Goal: Task Accomplishment & Management: Complete application form

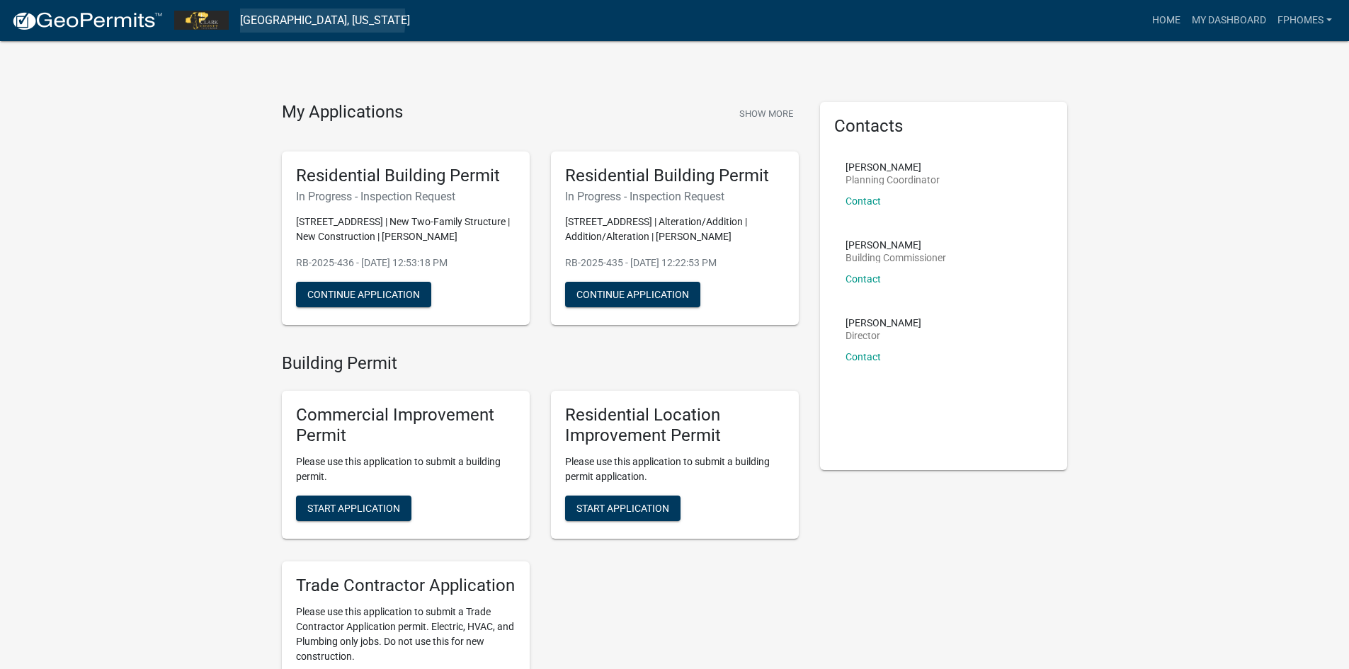
click at [273, 18] on link "[GEOGRAPHIC_DATA], [US_STATE]" at bounding box center [325, 20] width 170 height 24
click at [110, 23] on img at bounding box center [87, 21] width 152 height 21
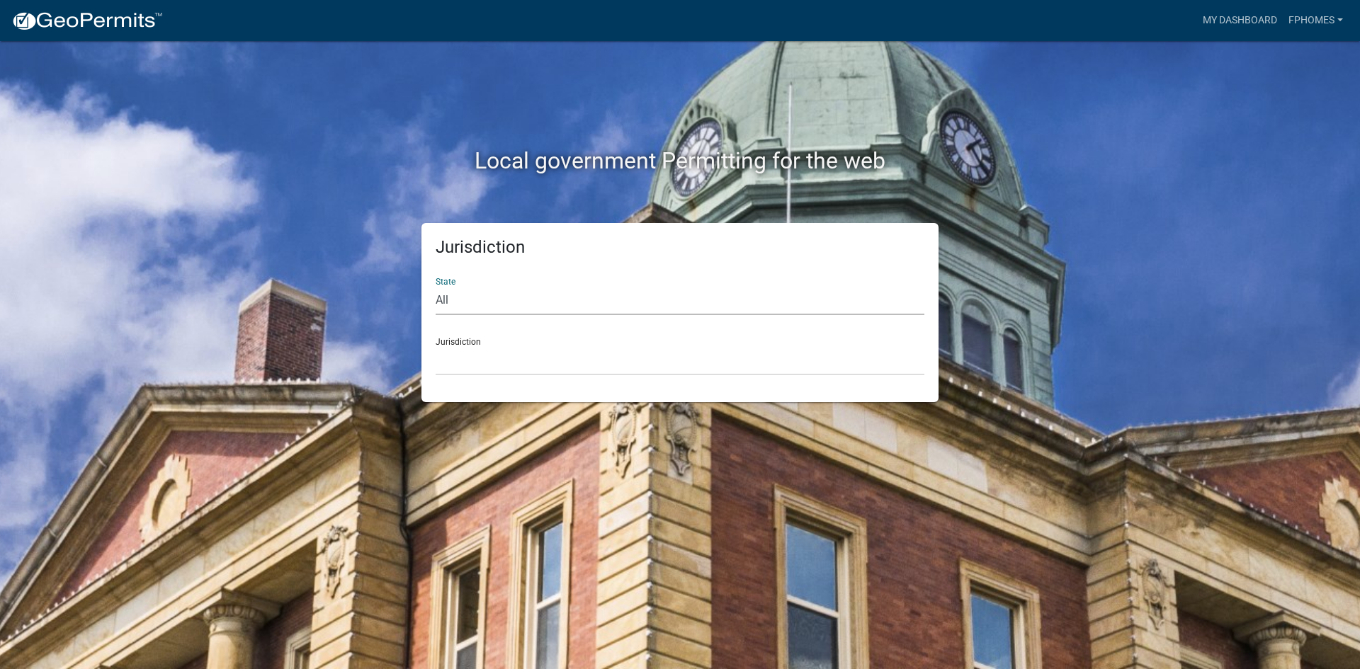
click at [477, 300] on select "All [US_STATE] [US_STATE] [US_STATE] [US_STATE] [US_STATE] [US_STATE] [US_STATE…" at bounding box center [680, 300] width 489 height 29
select select "[US_STATE]"
click at [436, 286] on select "All [US_STATE] [US_STATE] [US_STATE] [US_STATE] [US_STATE] [US_STATE] [US_STATE…" at bounding box center [680, 300] width 489 height 29
click at [452, 348] on select "City of [GEOGRAPHIC_DATA], [US_STATE] City of [GEOGRAPHIC_DATA], [US_STATE] Cit…" at bounding box center [680, 360] width 489 height 29
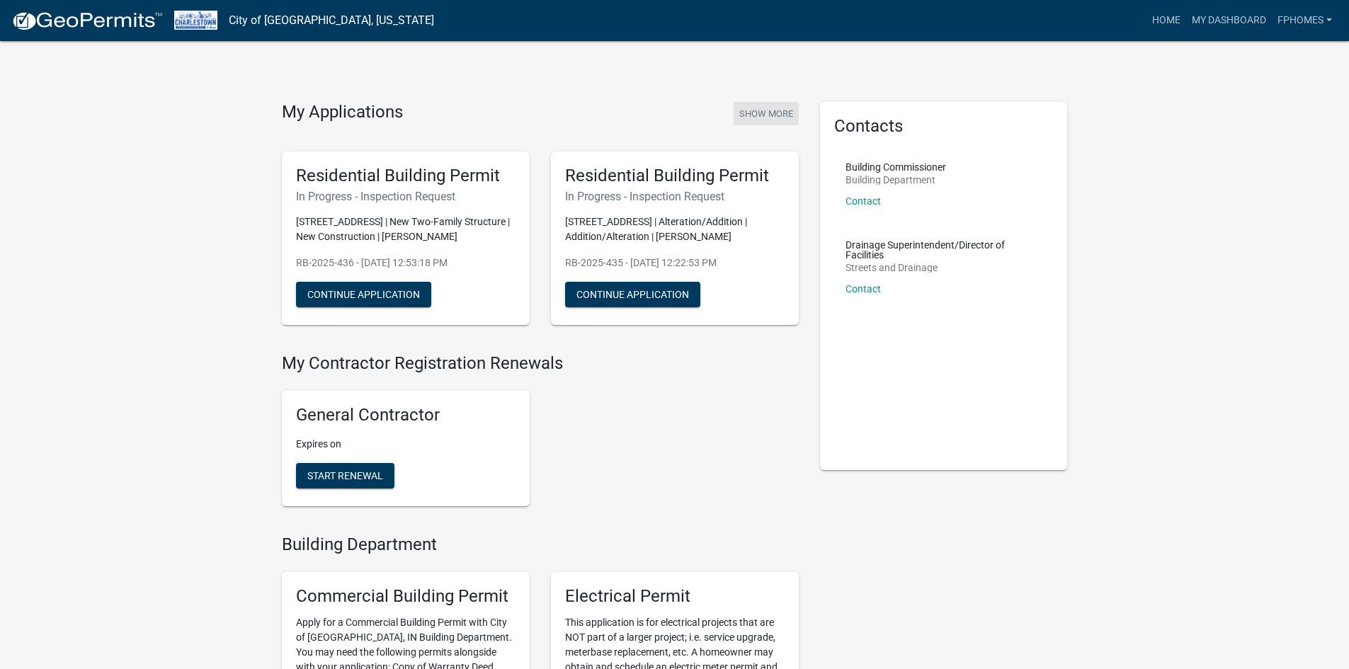
click at [763, 115] on button "Show More" at bounding box center [766, 113] width 65 height 23
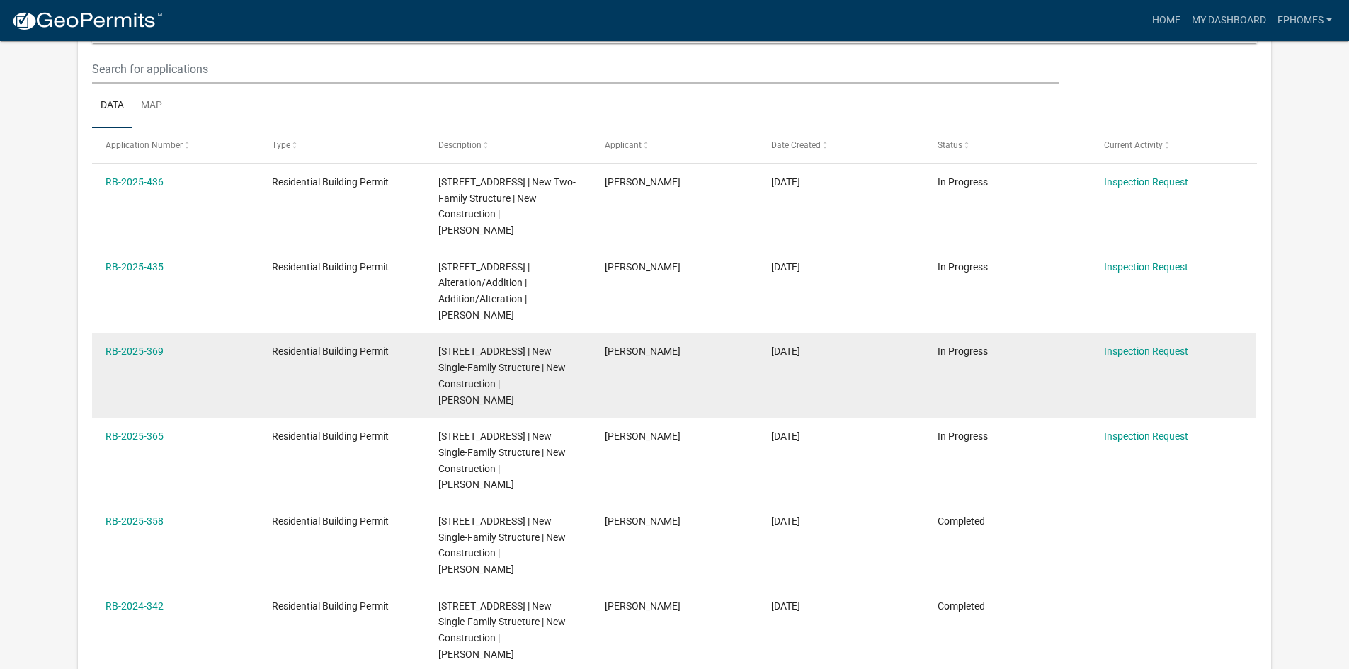
scroll to position [188, 0]
click at [1163, 357] on link "Inspection Request" at bounding box center [1146, 351] width 84 height 11
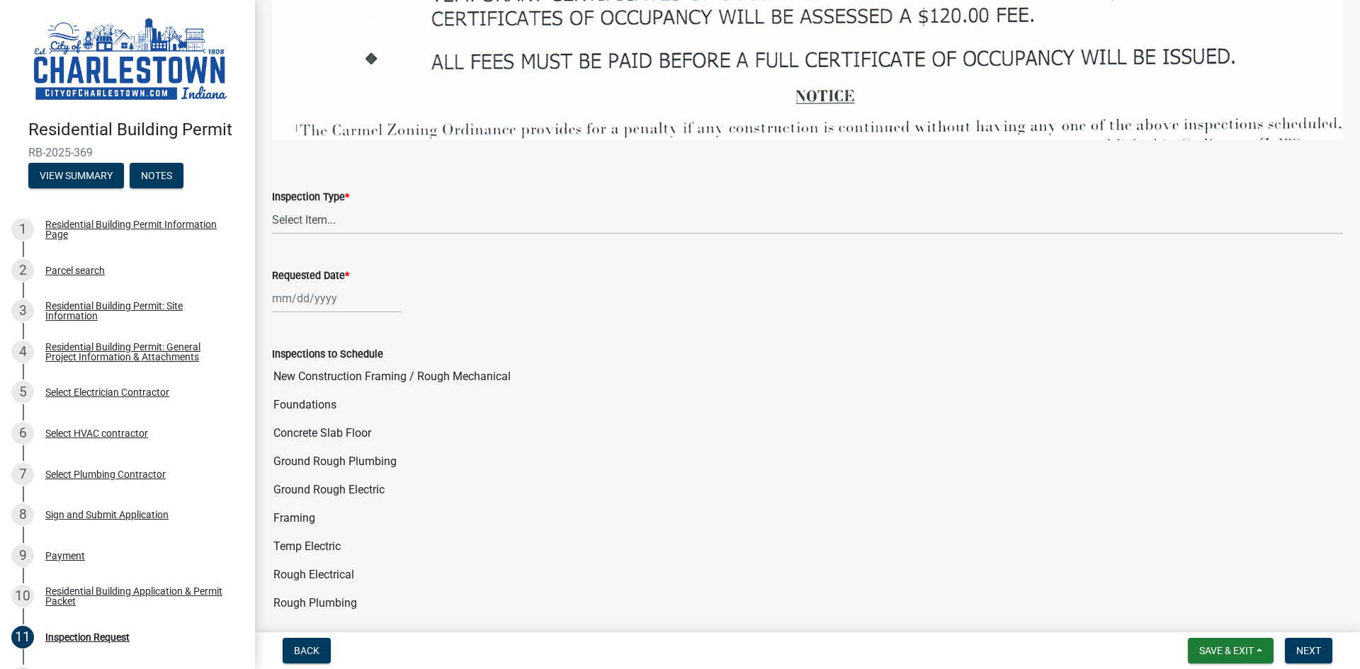
scroll to position [2266, 0]
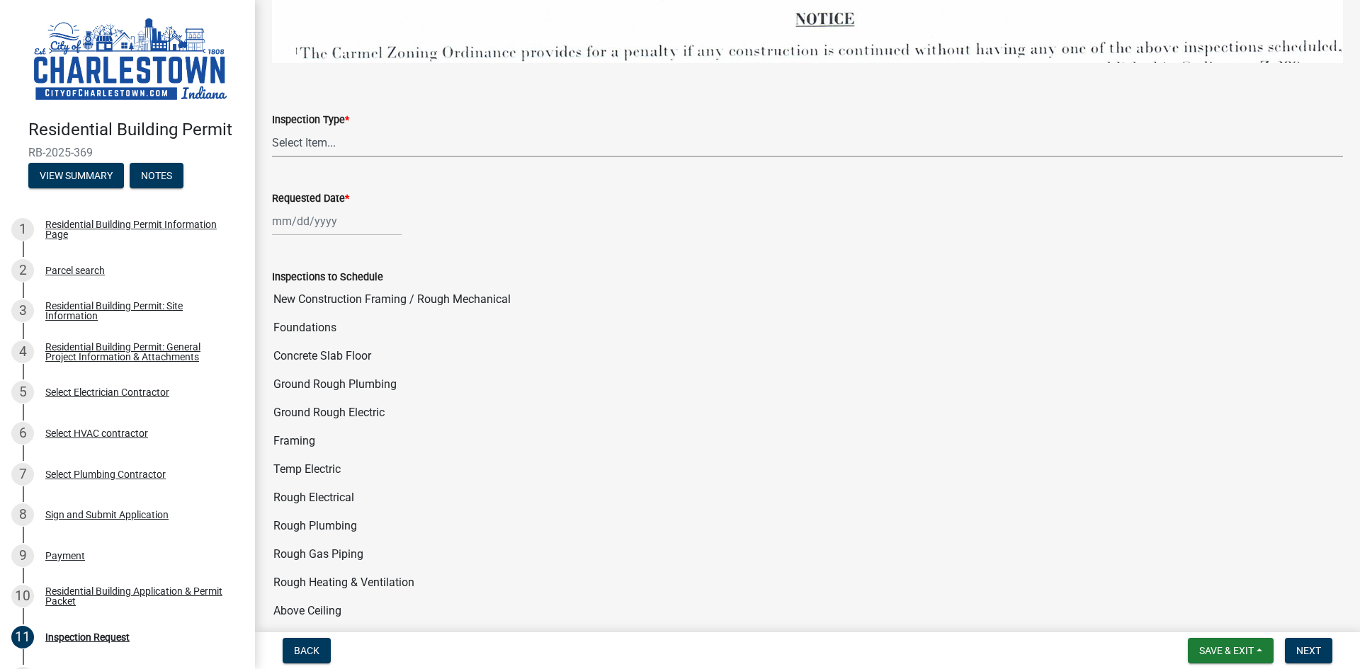
click at [304, 128] on select "Select Item... New Construction Framing / Rough Mechanical Foundations Concrete…" at bounding box center [807, 142] width 1071 height 29
click at [272, 128] on select "Select Item... New Construction Framing / Rough Mechanical Foundations Concrete…" at bounding box center [807, 142] width 1071 height 29
select select "18e7c4b3-438d-46af-8feb-0ae748388863"
click at [321, 215] on div at bounding box center [337, 221] width 130 height 29
select select "9"
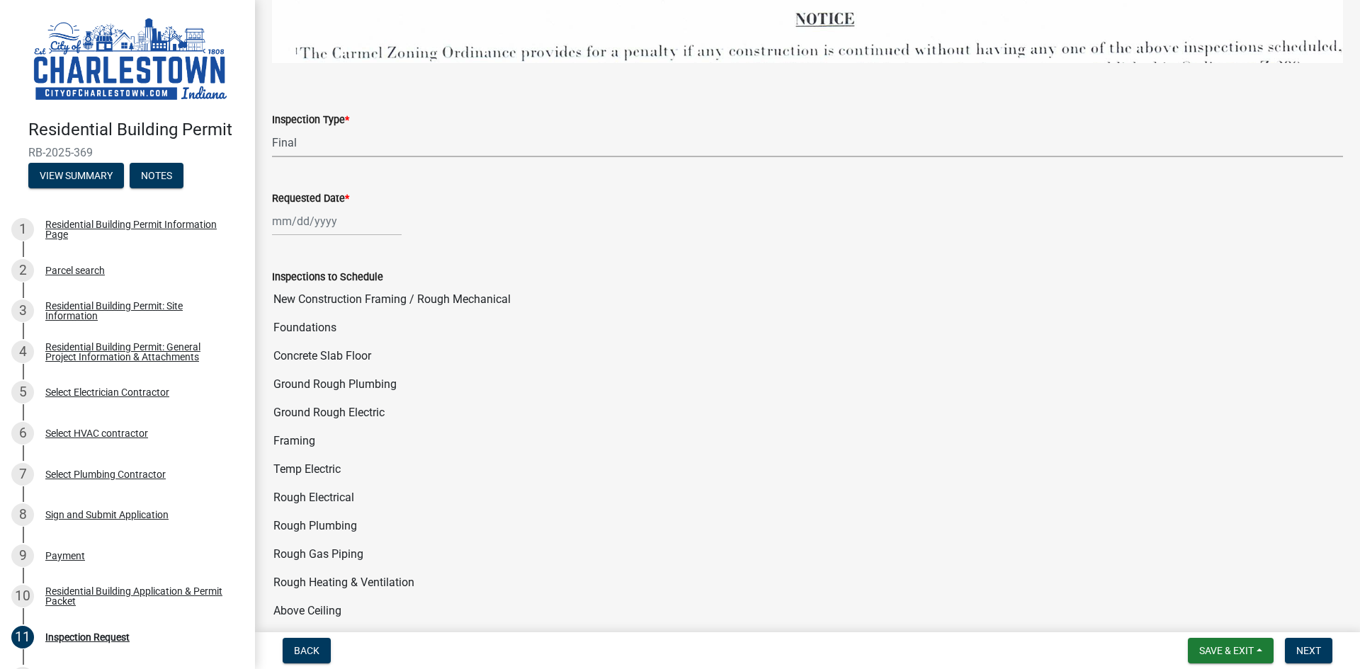
select select "2025"
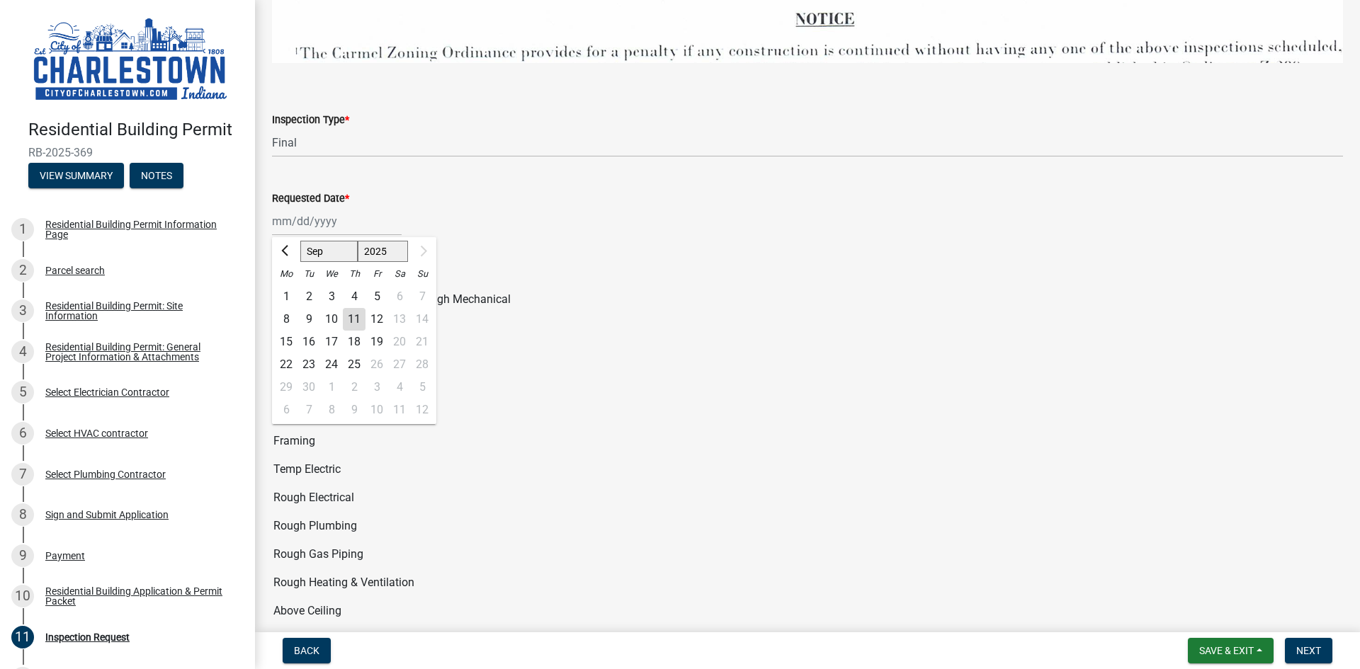
click at [380, 308] on div "12" at bounding box center [376, 319] width 23 height 23
type input "[DATE]"
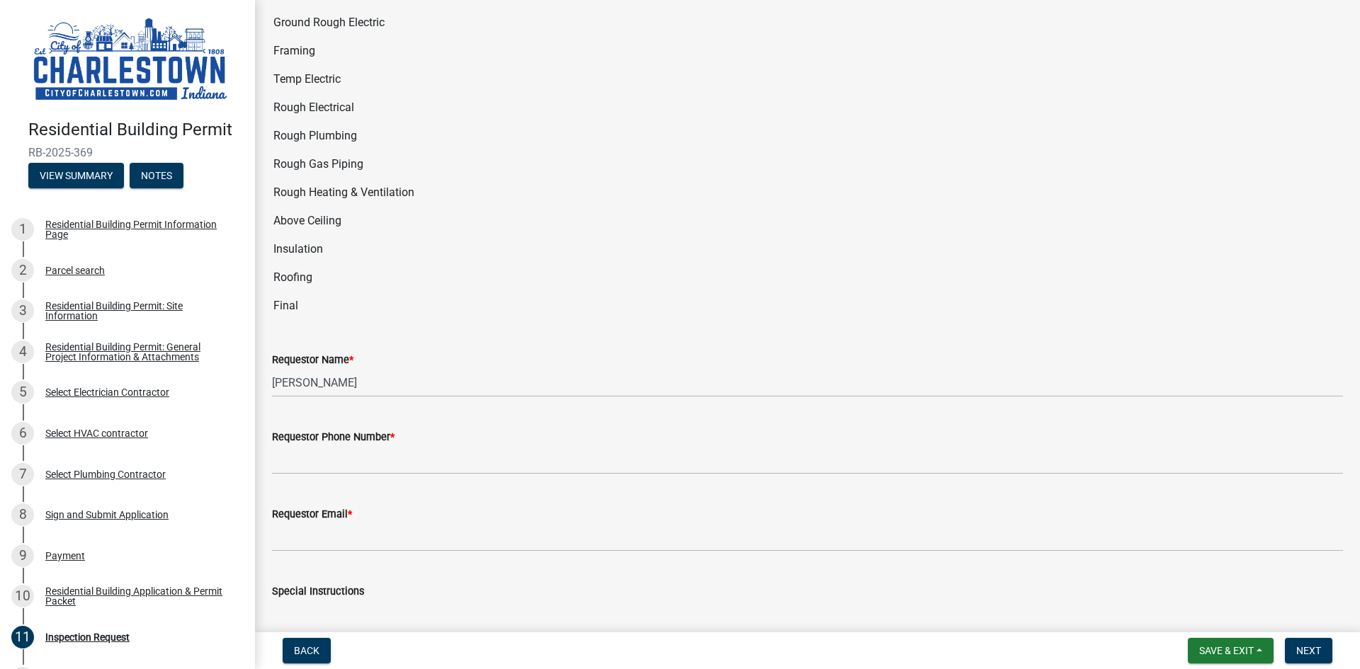
scroll to position [2691, 0]
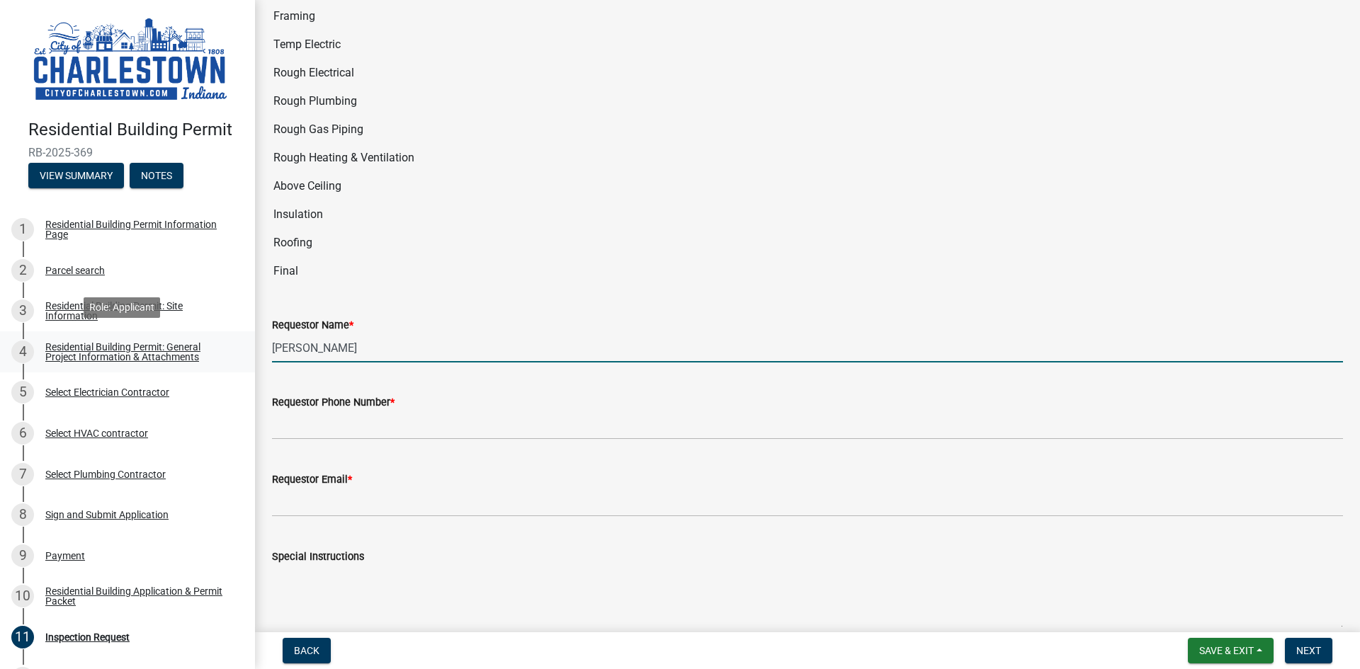
drag, startPoint x: 354, startPoint y: 336, endPoint x: 213, endPoint y: 361, distance: 143.2
click at [216, 355] on div "Residential Building Permit RB-2025-369 View Summary Notes 1 Residential Buildi…" at bounding box center [680, 334] width 1360 height 669
type input "[PERSON_NAME]"
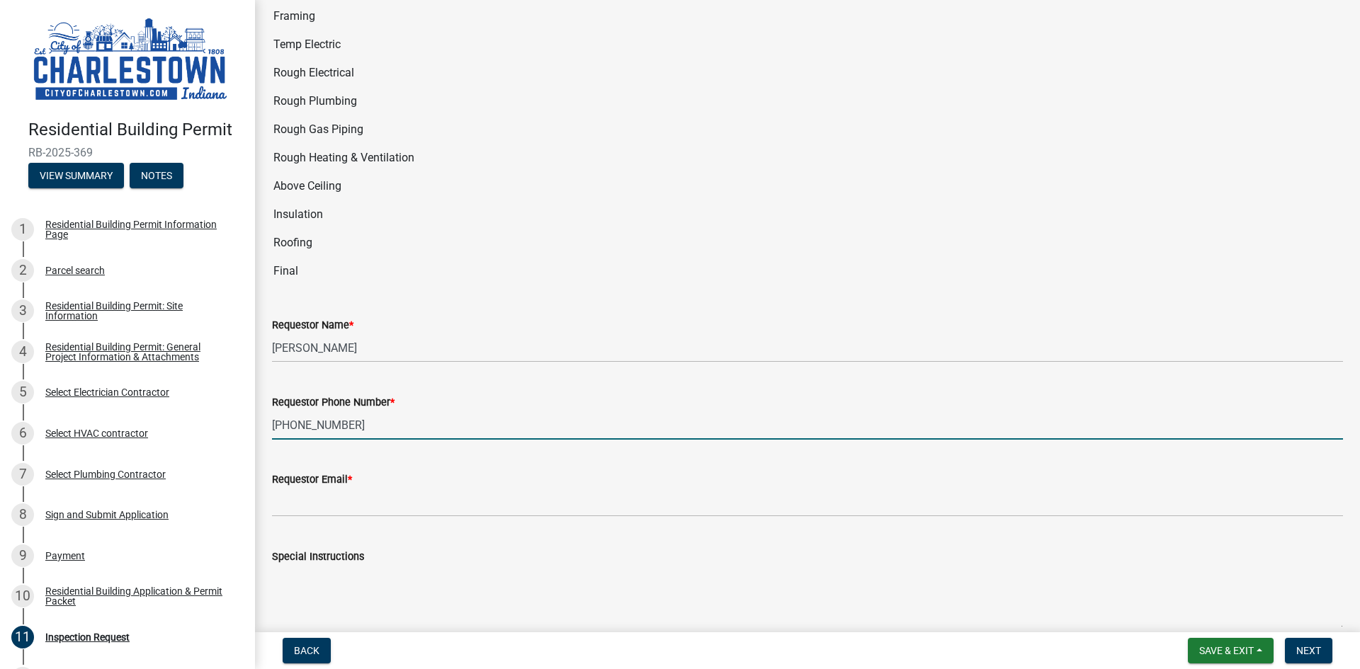
type input "[PHONE_NUMBER]"
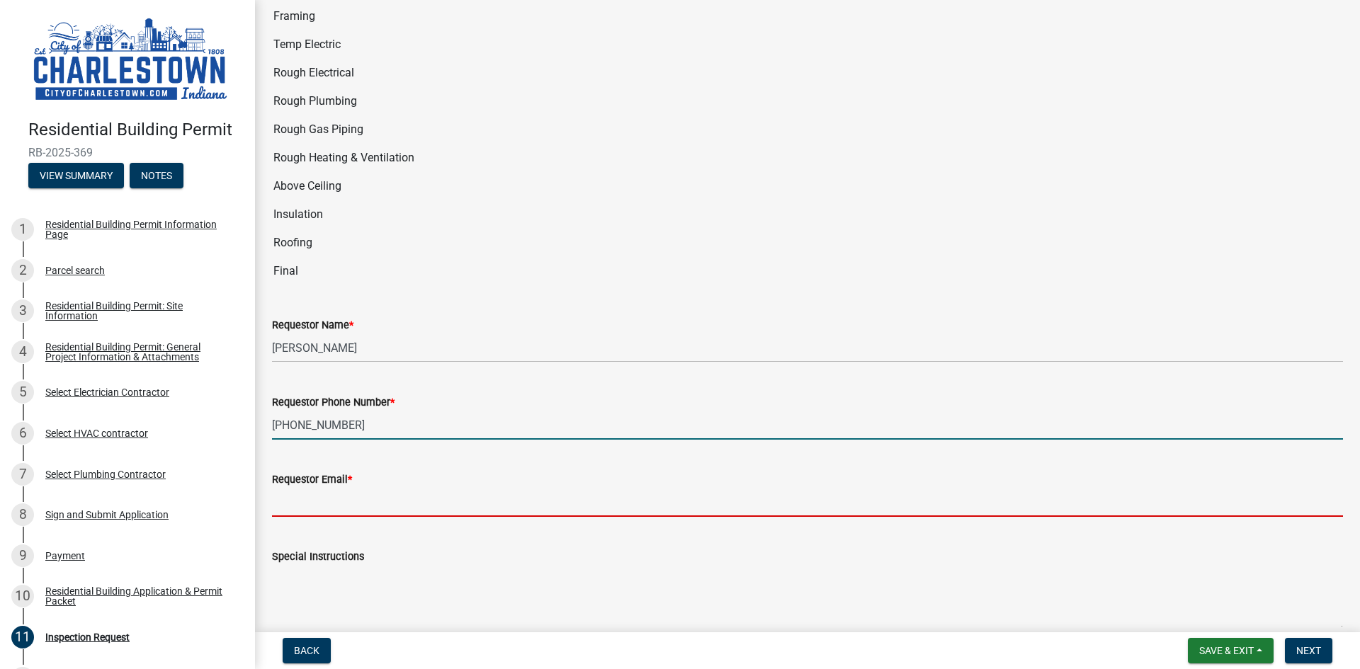
click at [303, 492] on input "Requestor Email *" at bounding box center [807, 502] width 1071 height 29
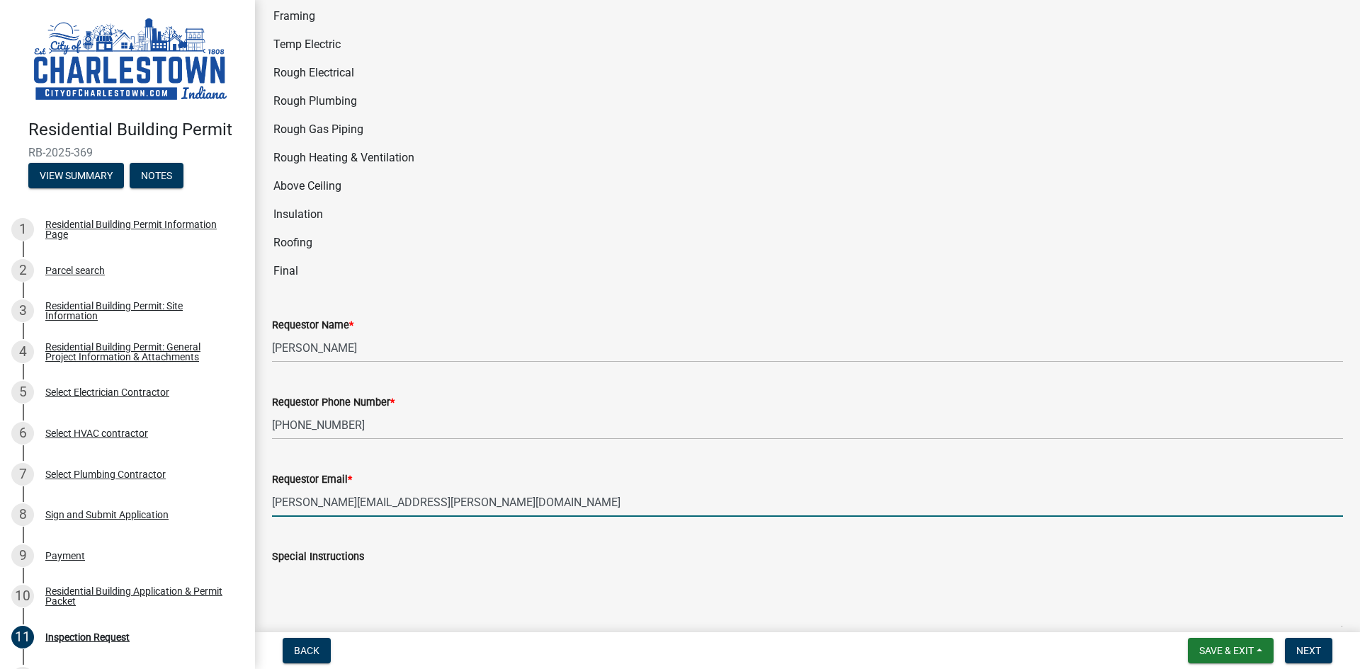
type input "[PERSON_NAME][EMAIL_ADDRESS][PERSON_NAME][DOMAIN_NAME]"
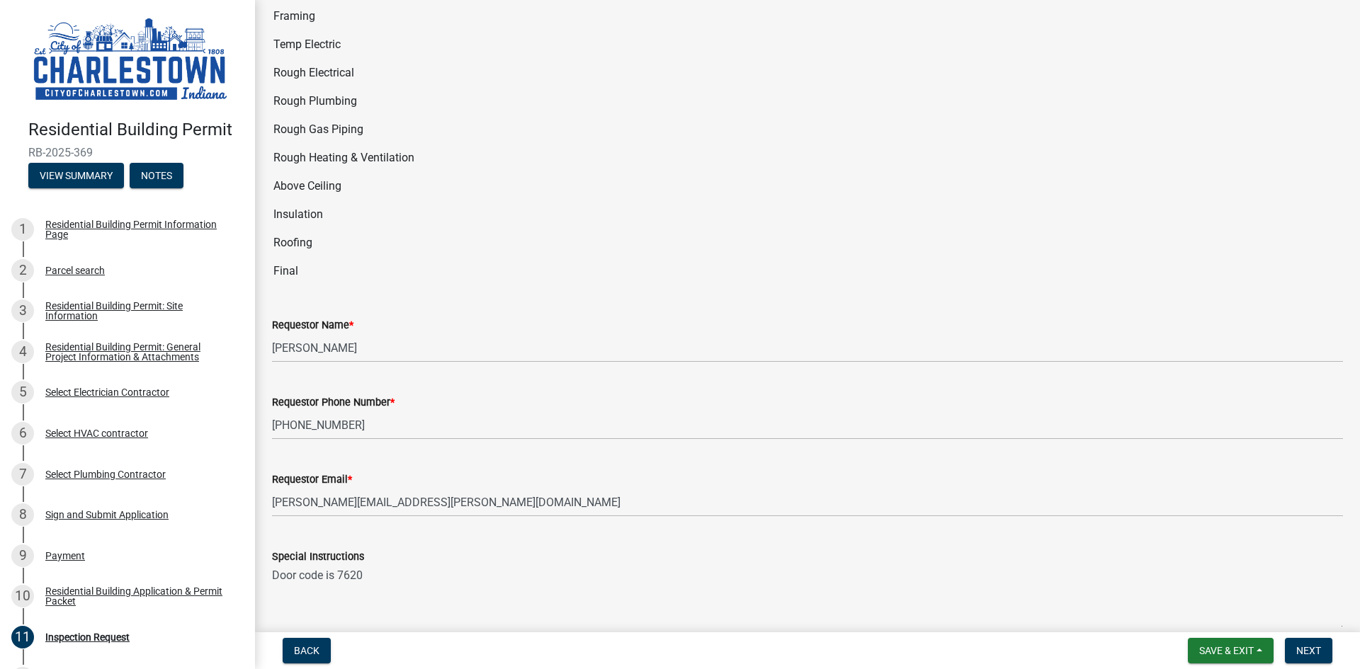
scroll to position [2752, 0]
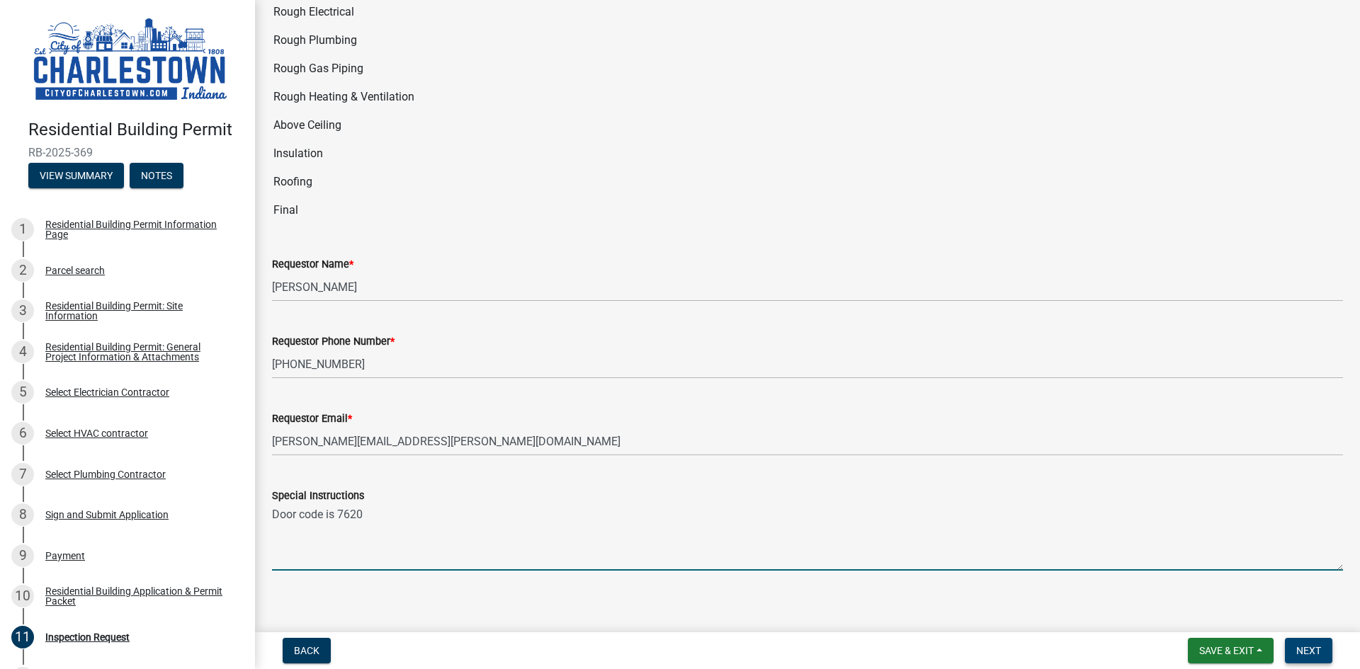
type textarea "Door code is 7620"
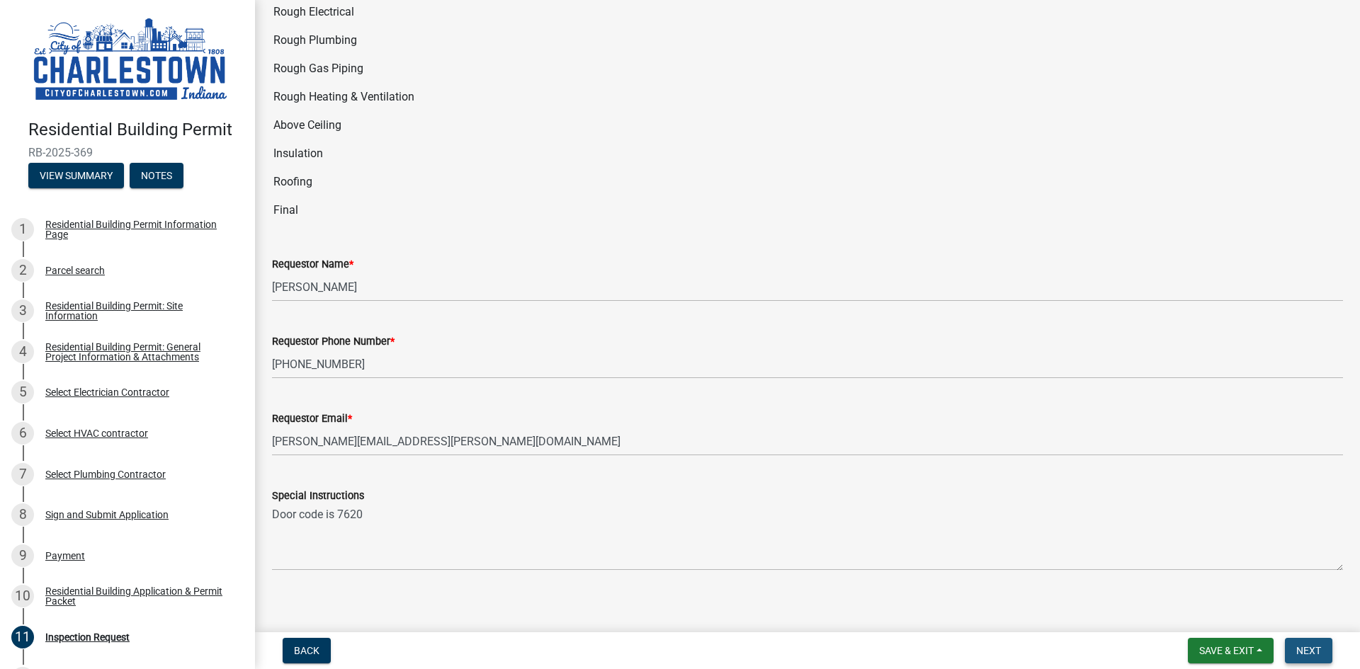
click at [1308, 645] on span "Next" at bounding box center [1308, 650] width 25 height 11
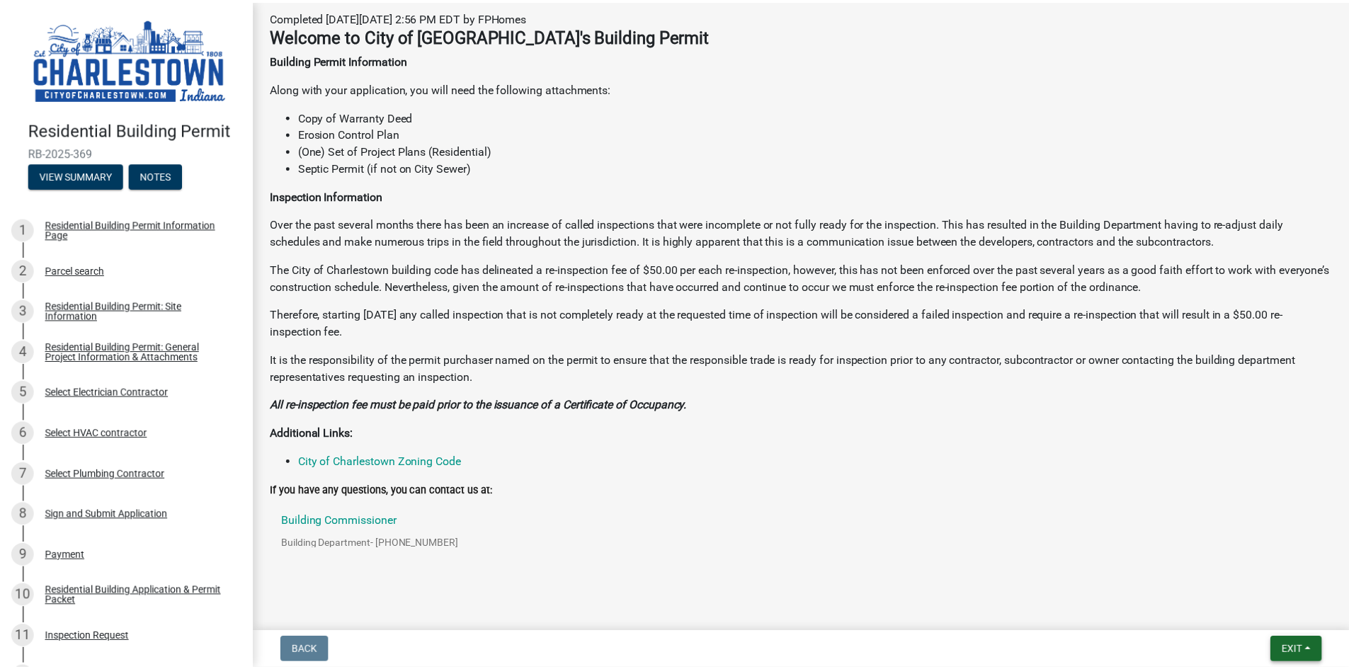
scroll to position [267, 0]
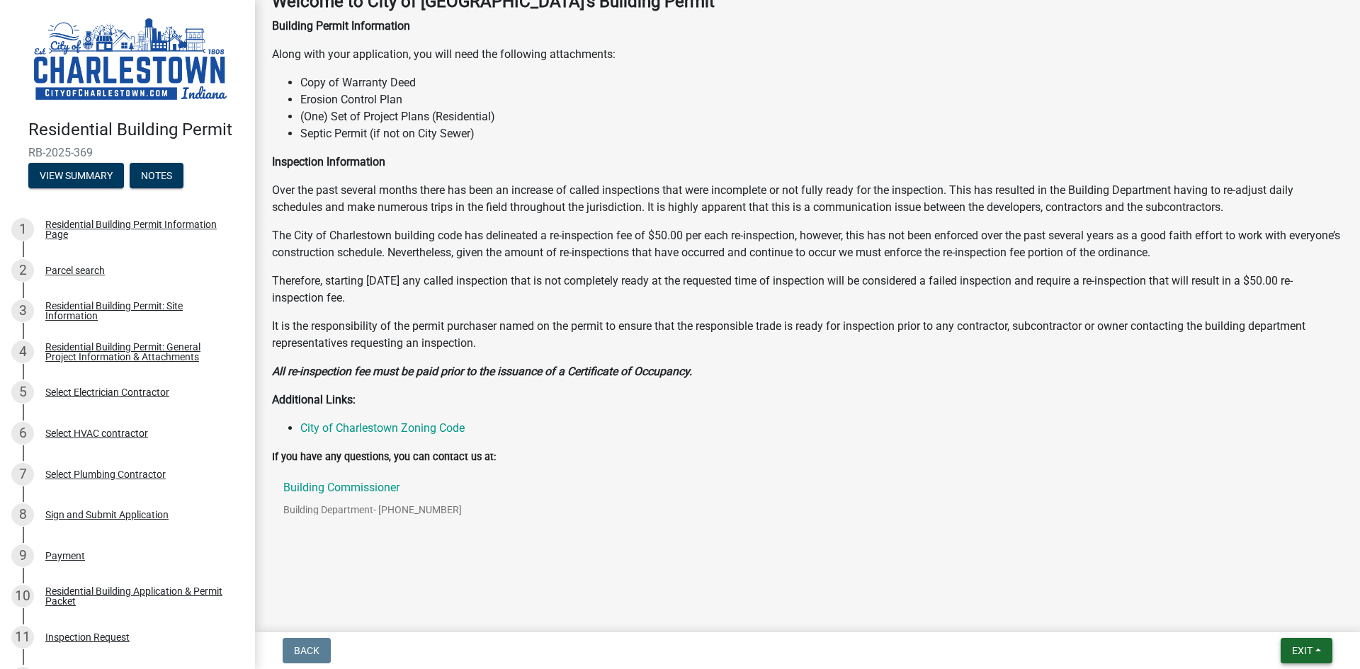
click at [1314, 651] on button "Exit" at bounding box center [1306, 650] width 52 height 25
click at [1270, 611] on button "Save & Exit" at bounding box center [1275, 614] width 113 height 34
